Goal: Task Accomplishment & Management: Complete application form

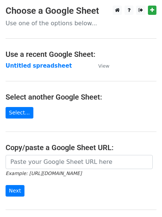
click at [40, 70] on td "Untitled spreadsheet" at bounding box center [48, 66] width 85 height 9
click at [37, 68] on strong "Untitled spreadsheet" at bounding box center [39, 65] width 66 height 7
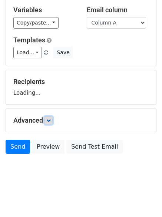
click at [51, 118] on icon at bounding box center [48, 120] width 4 height 4
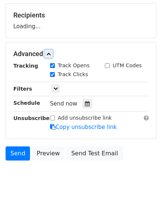
scroll to position [109, 0]
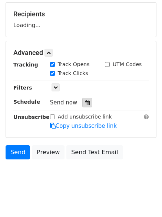
click at [88, 101] on div at bounding box center [87, 103] width 10 height 10
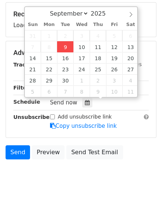
type input "2025-09-09 12:00"
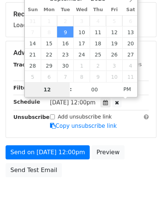
type input "4"
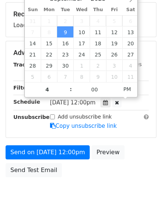
type input "2025-09-09 16:00"
click at [100, 195] on body "New Campaign Daily emails left: 50 Google Sheet: Untitled spreadsheet Variables…" at bounding box center [81, 53] width 162 height 314
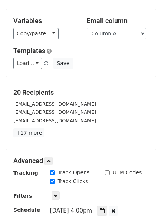
scroll to position [162, 0]
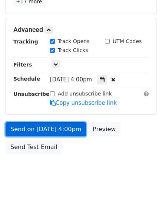
click at [45, 124] on link "Send on Sep 9 at 4:00pm" at bounding box center [46, 129] width 81 height 14
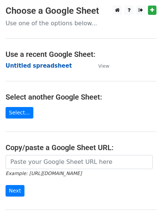
click at [25, 68] on strong "Untitled spreadsheet" at bounding box center [39, 65] width 66 height 7
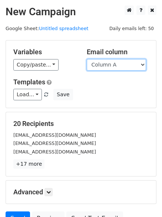
click at [115, 67] on select "Column A Column B Column C Column D Column E" at bounding box center [116, 65] width 59 height 12
select select "Column B"
click at [87, 59] on select "Column A Column B Column C Column D Column E" at bounding box center [116, 65] width 59 height 12
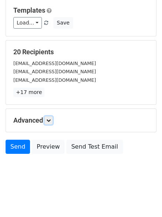
drag, startPoint x: 53, startPoint y: 117, endPoint x: 56, endPoint y: 121, distance: 4.2
click at [53, 118] on link at bounding box center [49, 120] width 8 height 8
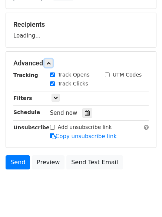
scroll to position [108, 0]
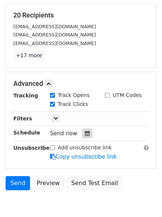
click at [86, 132] on icon at bounding box center [87, 133] width 5 height 5
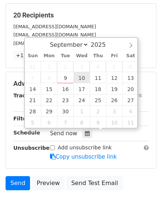
type input "2025-09-10 12:00"
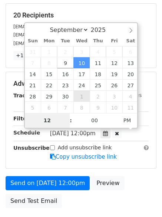
type input "5"
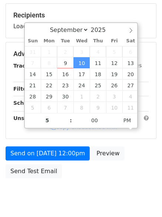
type input "2025-09-10 17:00"
click at [71, 196] on body "New Campaign Daily emails left: 50 Google Sheet: Untitled spreadsheet Variables…" at bounding box center [81, 54] width 162 height 314
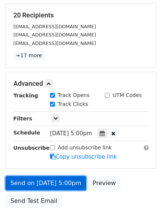
click at [54, 180] on link "Send on Sep 10 at 5:00pm" at bounding box center [46, 183] width 81 height 14
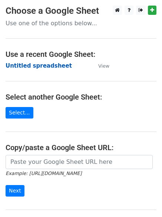
click at [14, 68] on strong "Untitled spreadsheet" at bounding box center [39, 65] width 66 height 7
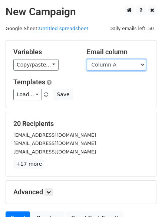
click at [107, 67] on select "Column A Column B Column C Column D Column E" at bounding box center [116, 65] width 59 height 12
select select "Column C"
click at [87, 59] on select "Column A Column B Column C Column D Column E" at bounding box center [116, 65] width 59 height 12
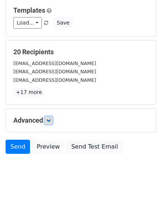
click at [47, 118] on link at bounding box center [49, 120] width 8 height 8
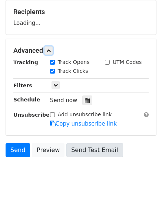
scroll to position [115, 0]
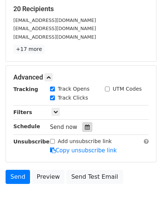
click at [85, 128] on icon at bounding box center [87, 126] width 5 height 5
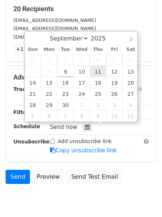
type input "2025-09-11 12:00"
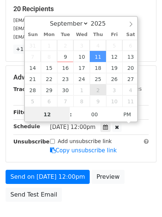
scroll to position [0, 0]
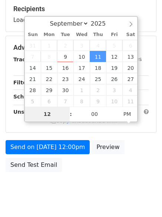
type input "6"
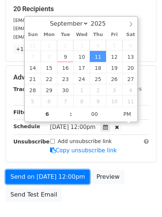
type input "2025-09-11 18:00"
click at [53, 177] on link "Send on Sep 11 at 12:00pm" at bounding box center [48, 177] width 84 height 14
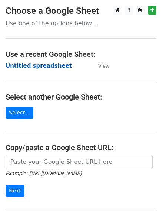
click at [24, 66] on strong "Untitled spreadsheet" at bounding box center [39, 65] width 66 height 7
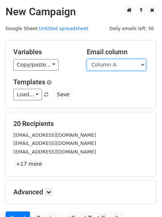
click at [122, 67] on select "Column A Column B Column C Column D Column E" at bounding box center [116, 65] width 59 height 12
select select "Column D"
click at [87, 59] on select "Column A Column B Column C Column D Column E" at bounding box center [116, 65] width 59 height 12
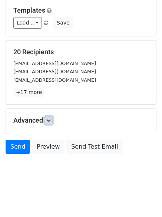
click at [51, 117] on link at bounding box center [49, 120] width 8 height 8
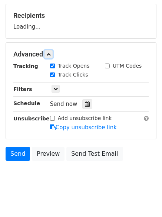
scroll to position [109, 0]
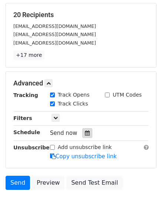
click at [85, 131] on icon at bounding box center [87, 132] width 5 height 5
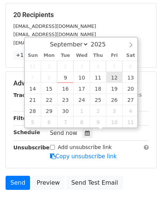
type input "2025-09-12 12:00"
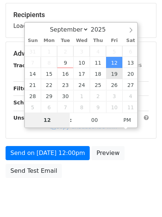
type input "7"
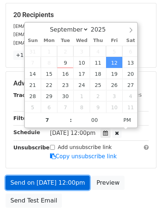
type input "2025-09-12 19:00"
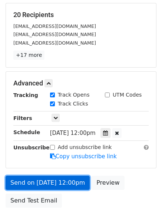
click at [54, 185] on link "Send on Sep 12 at 12:00pm" at bounding box center [48, 182] width 84 height 14
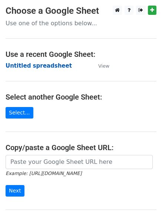
click at [26, 65] on strong "Untitled spreadsheet" at bounding box center [39, 65] width 66 height 7
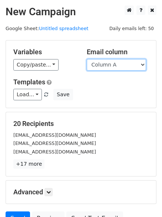
drag, startPoint x: 129, startPoint y: 62, endPoint x: 129, endPoint y: 69, distance: 7.5
click at [129, 62] on select "Column A Column B Column C Column D Column E" at bounding box center [116, 65] width 59 height 12
select select "Column E"
click at [87, 59] on select "Column A Column B Column C Column D Column E" at bounding box center [116, 65] width 59 height 12
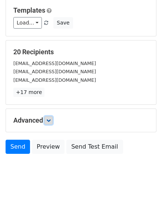
click at [49, 119] on icon at bounding box center [48, 120] width 4 height 4
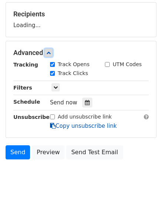
scroll to position [111, 0]
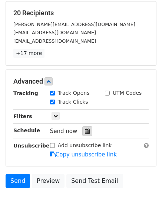
drag, startPoint x: 84, startPoint y: 132, endPoint x: 87, endPoint y: 128, distance: 4.5
click at [85, 131] on icon at bounding box center [87, 130] width 5 height 5
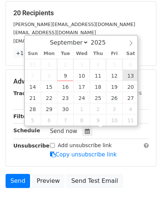
type input "[DATE] 12:00"
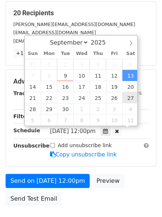
scroll to position [0, 0]
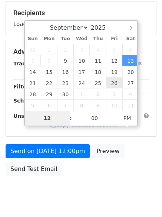
type input "8"
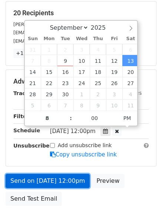
type input "[DATE] 20:00"
click at [57, 180] on link "Send on [DATE] 12:00pm" at bounding box center [48, 181] width 84 height 14
